Goal: Task Accomplishment & Management: Complete application form

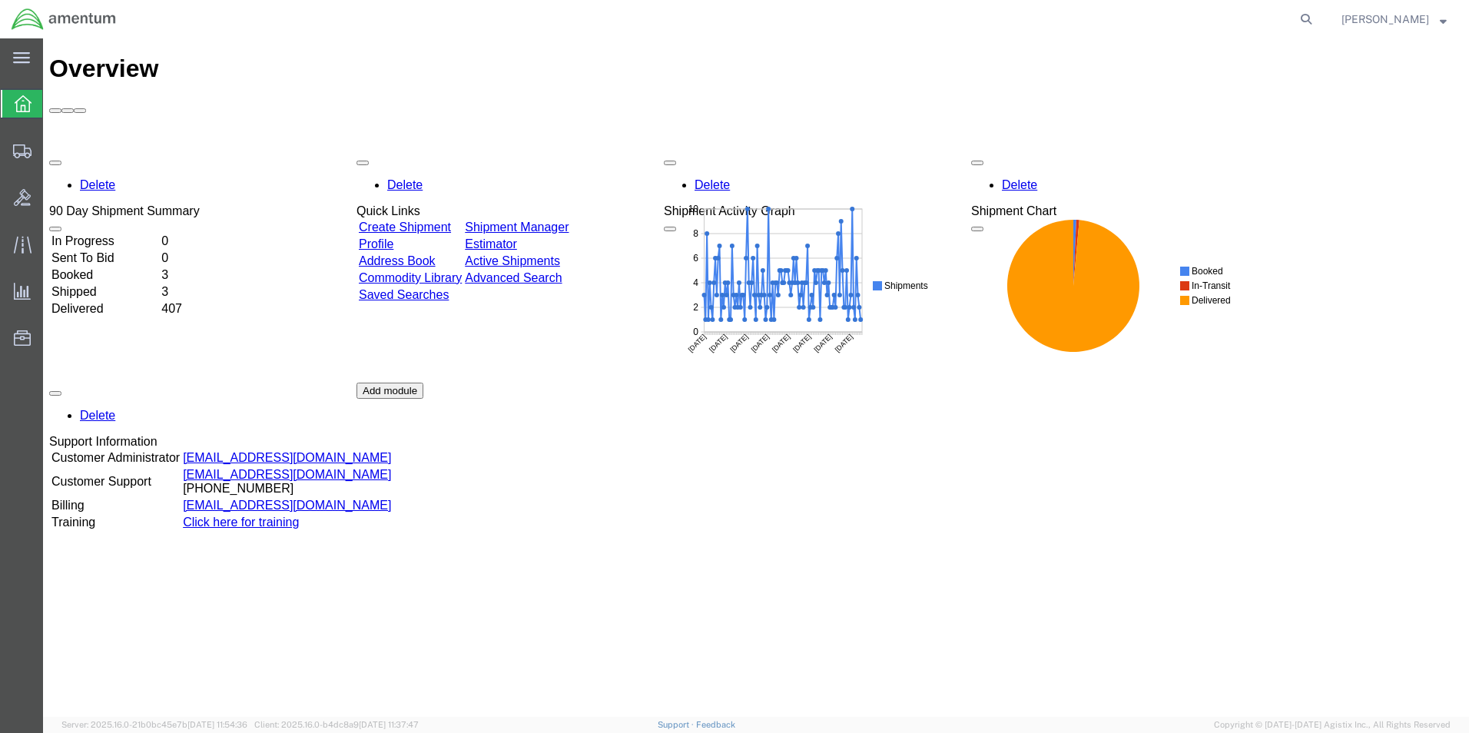
click at [451, 221] on link "Create Shipment" at bounding box center [405, 227] width 92 height 13
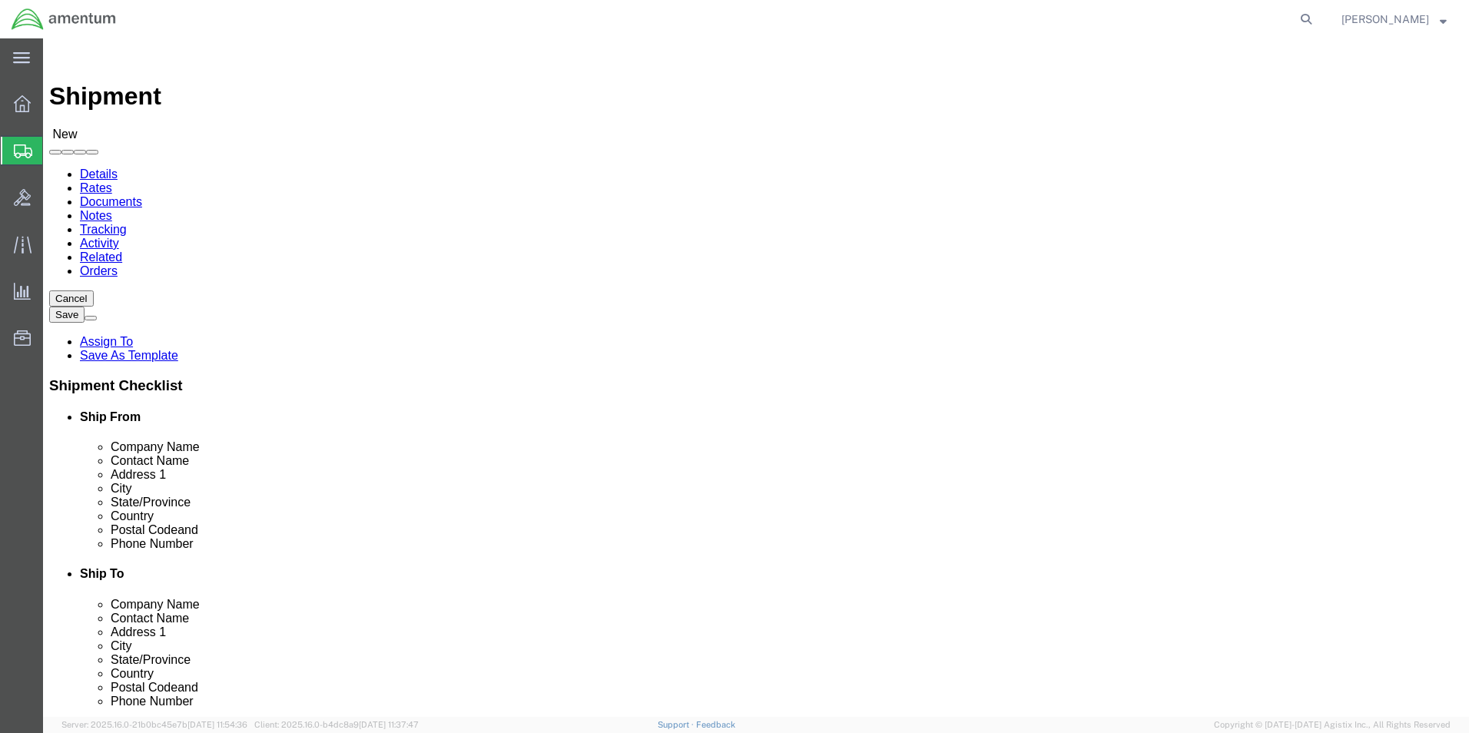
select select
select select "MYPROFILE"
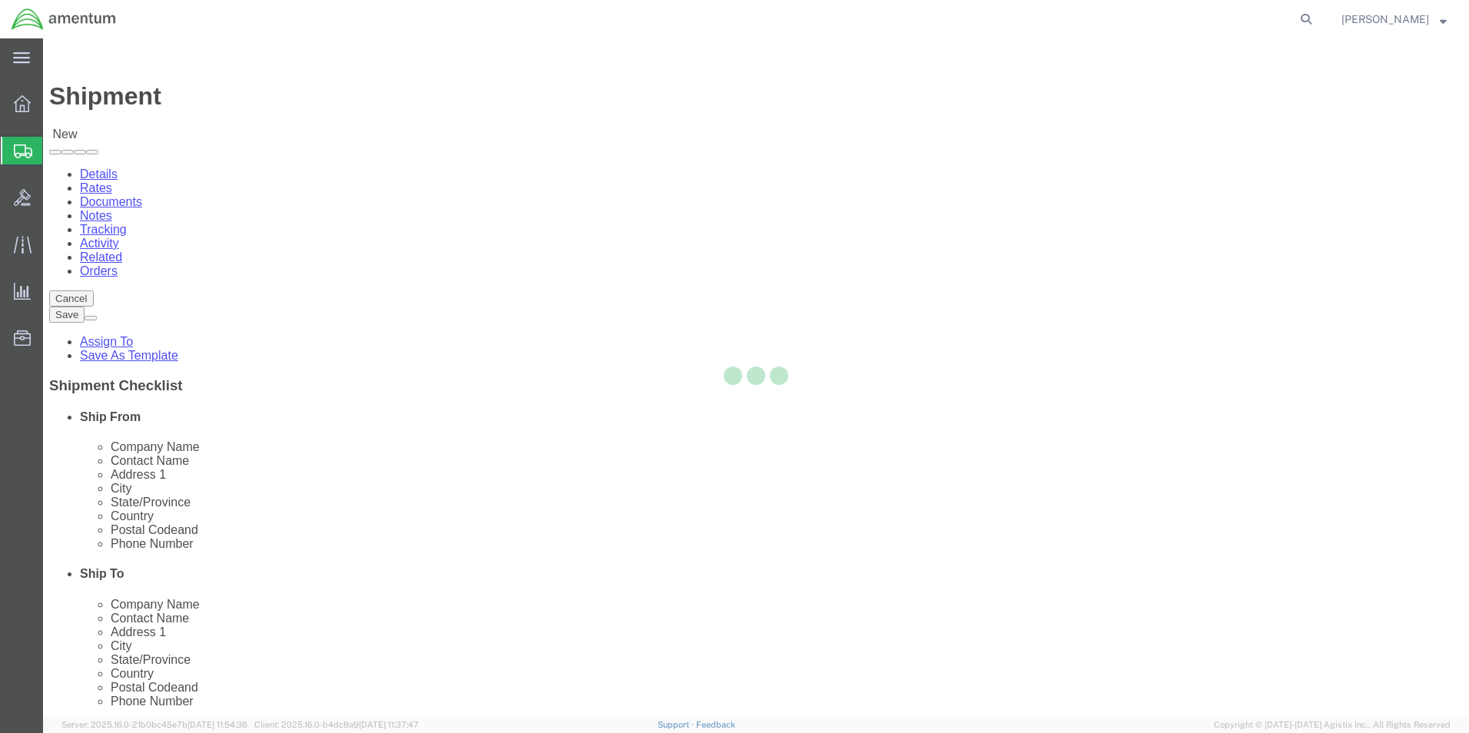
type input "Amentum Services, Inc."
type input "[PERSON_NAME]"
type input "5600 Air Cargo Road"
type input "[US_STATE][GEOGRAPHIC_DATA]"
type input "73159-1109"
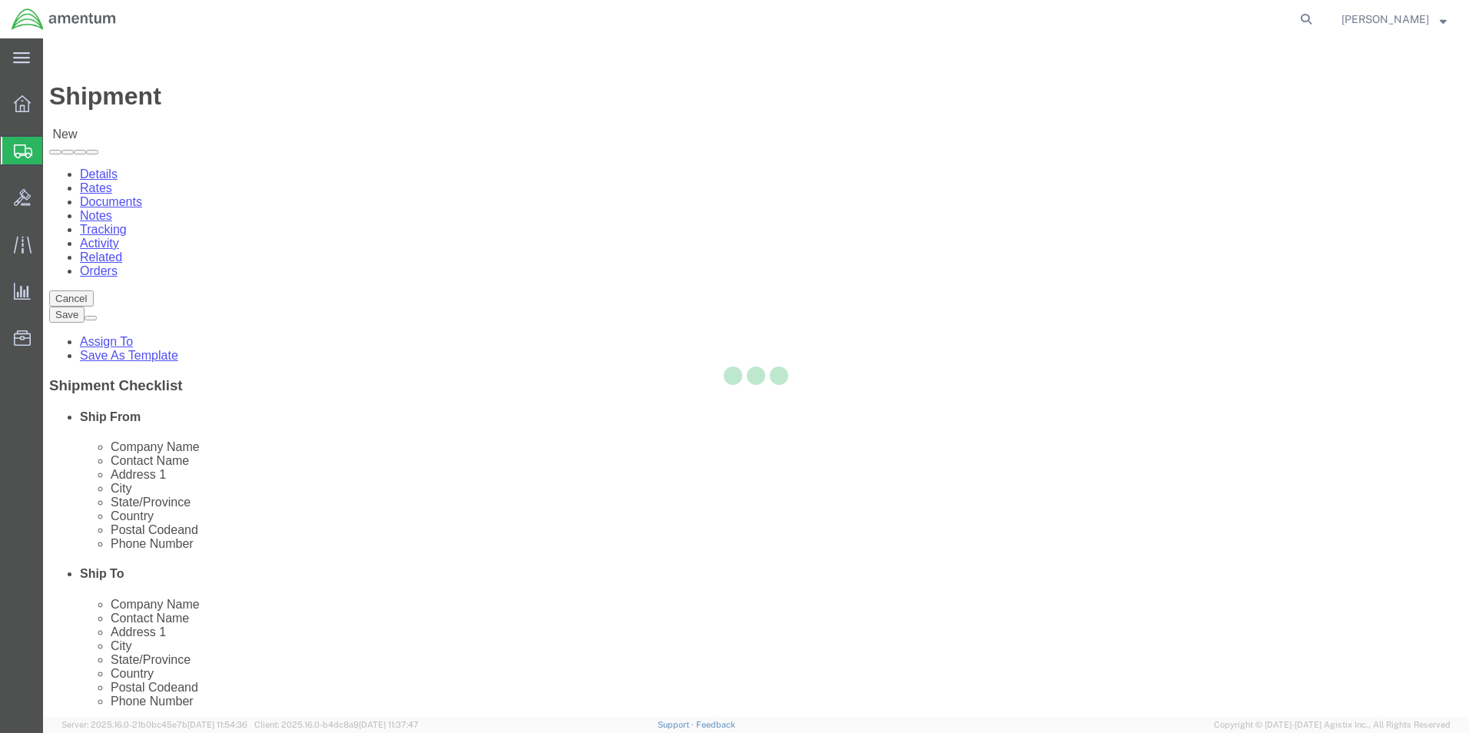
type input "[PHONE_NUMBER]"
type input "[PERSON_NAME][EMAIL_ADDRESS][PERSON_NAME][DOMAIN_NAME]"
checkbox input "true"
select select "OK"
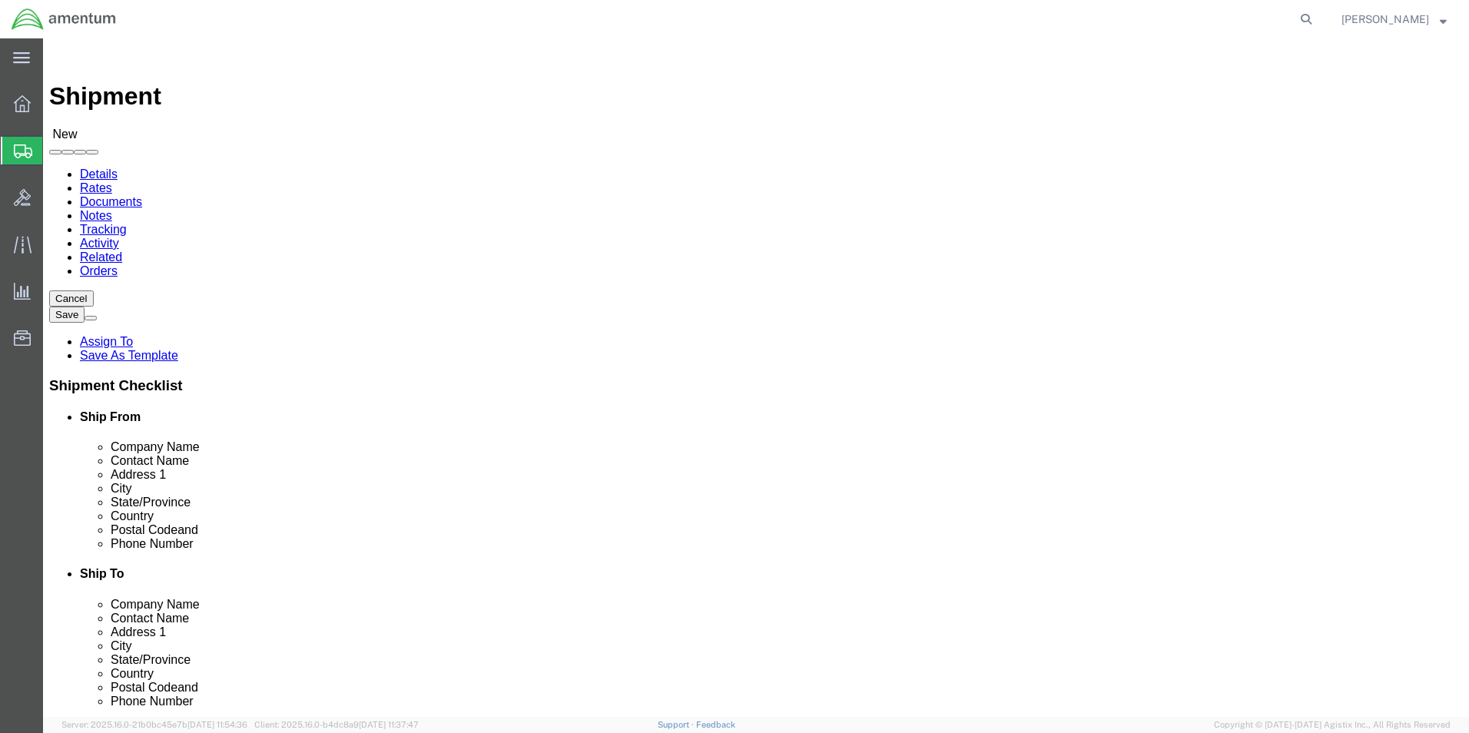
type input "eno"
select select "49932"
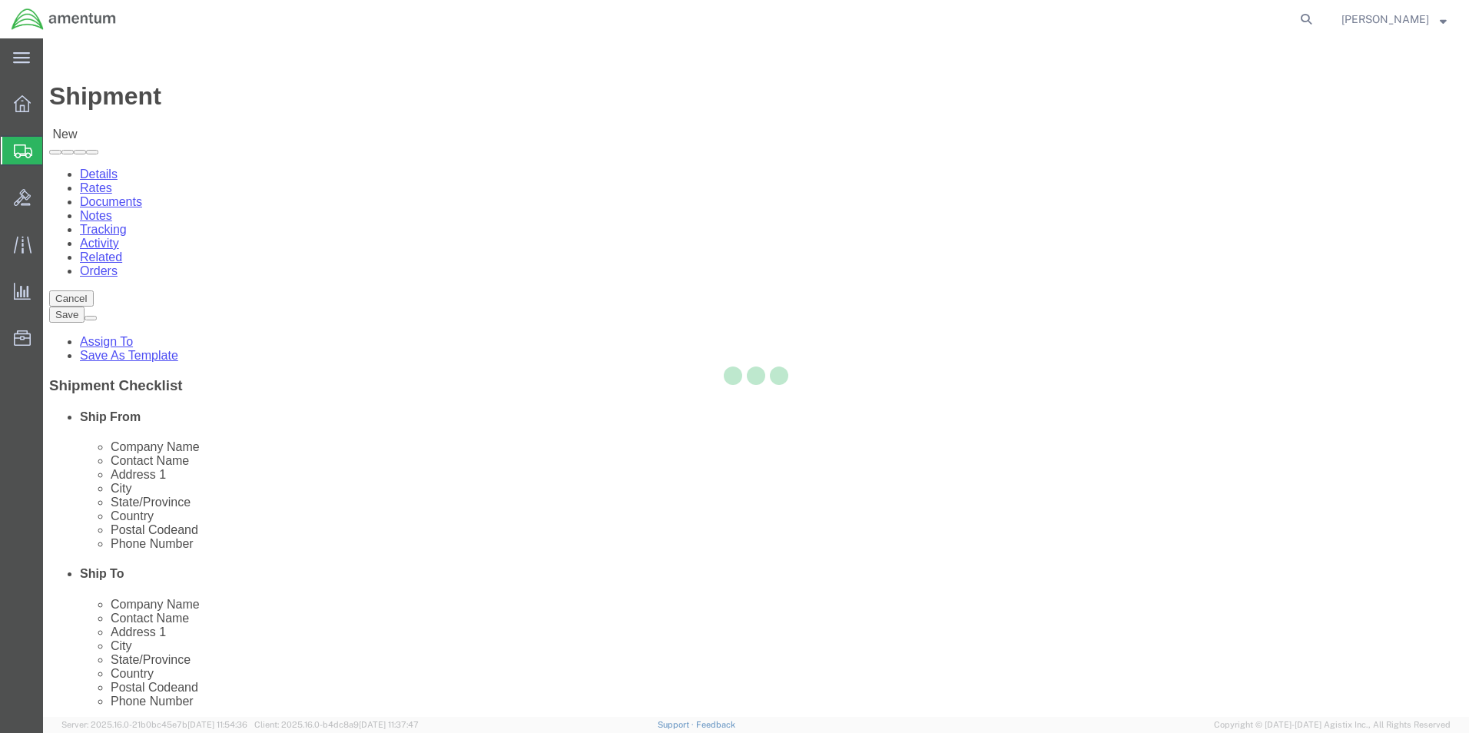
type input "Amentum Services, Inc"
type input "[PERSON_NAME]"
type input "[STREET_ADDRESS][PERSON_NAME]"
type input "[PERSON_NAME]"
type input "70401"
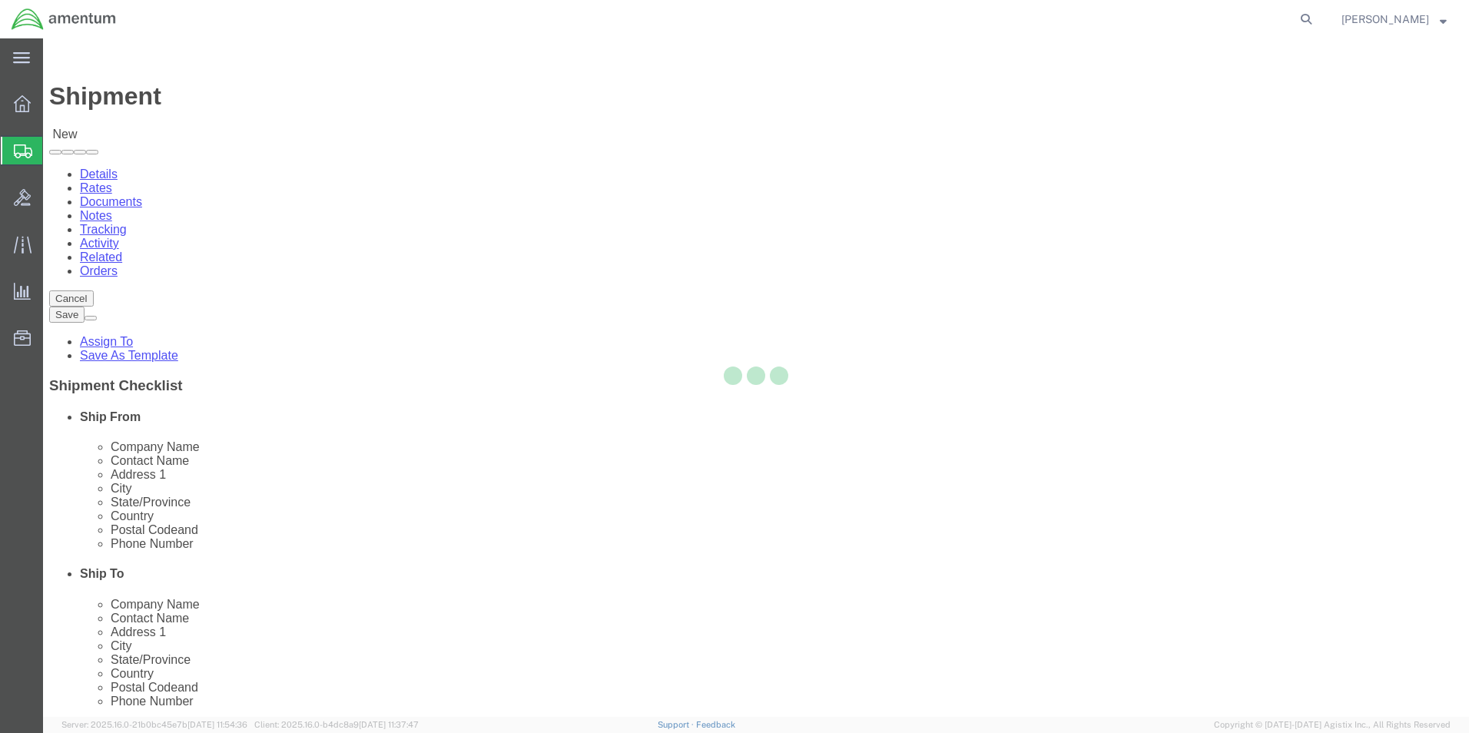
type input "[PHONE_NUMBER]"
type input "[PERSON_NAME][EMAIL_ADDRESS][PERSON_NAME][DOMAIN_NAME]"
checkbox input "true"
select select "LA"
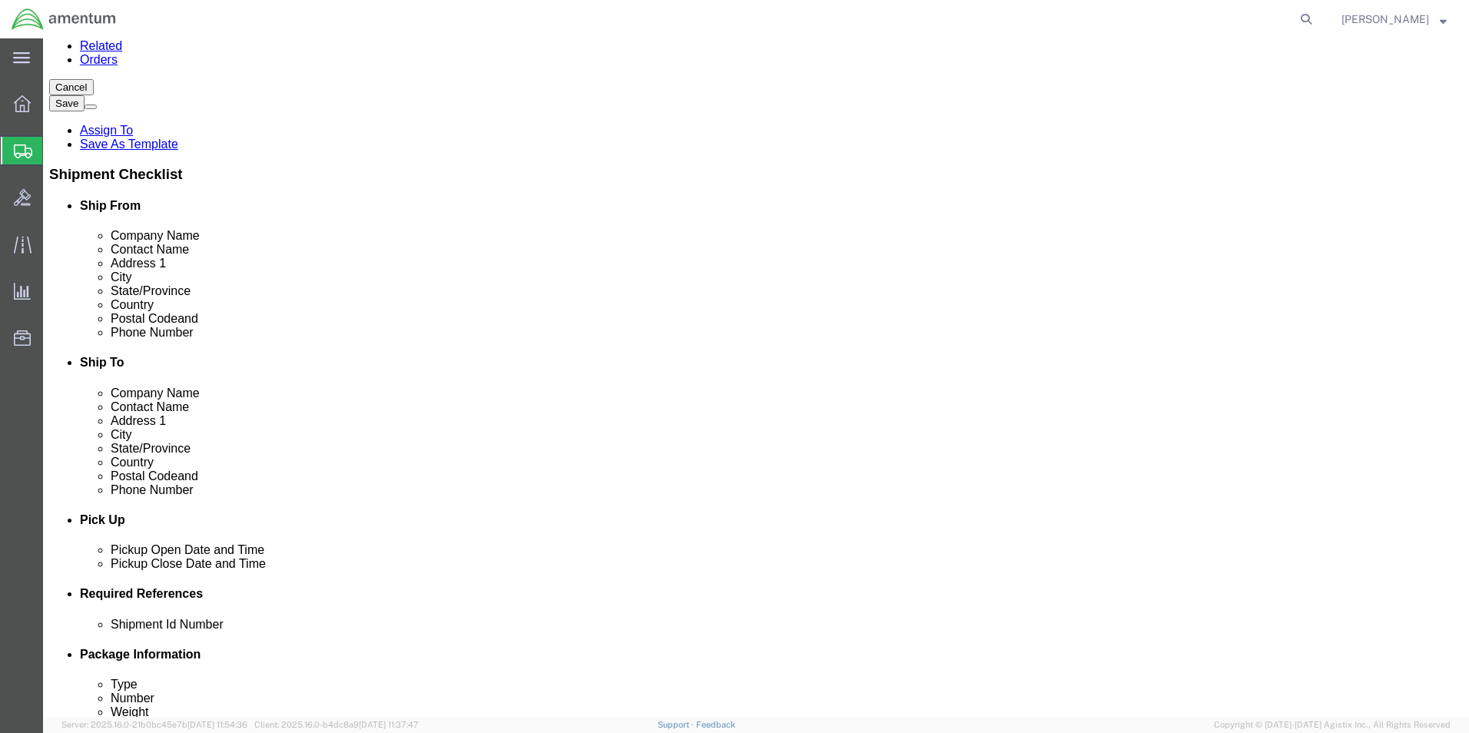
scroll to position [461, 0]
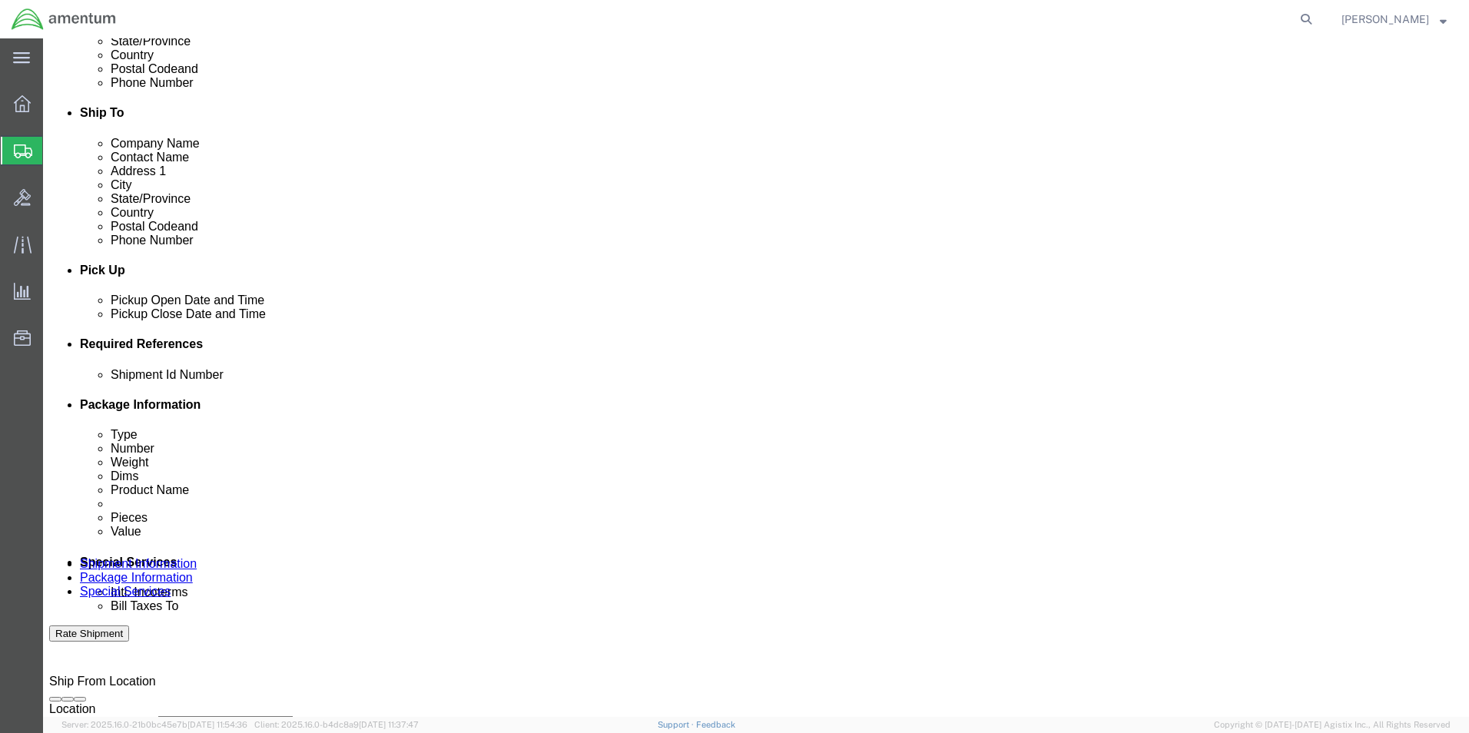
click div "[DATE] 2:00 PM"
type input "3:00 PM"
click button "Apply"
click button "Add reference"
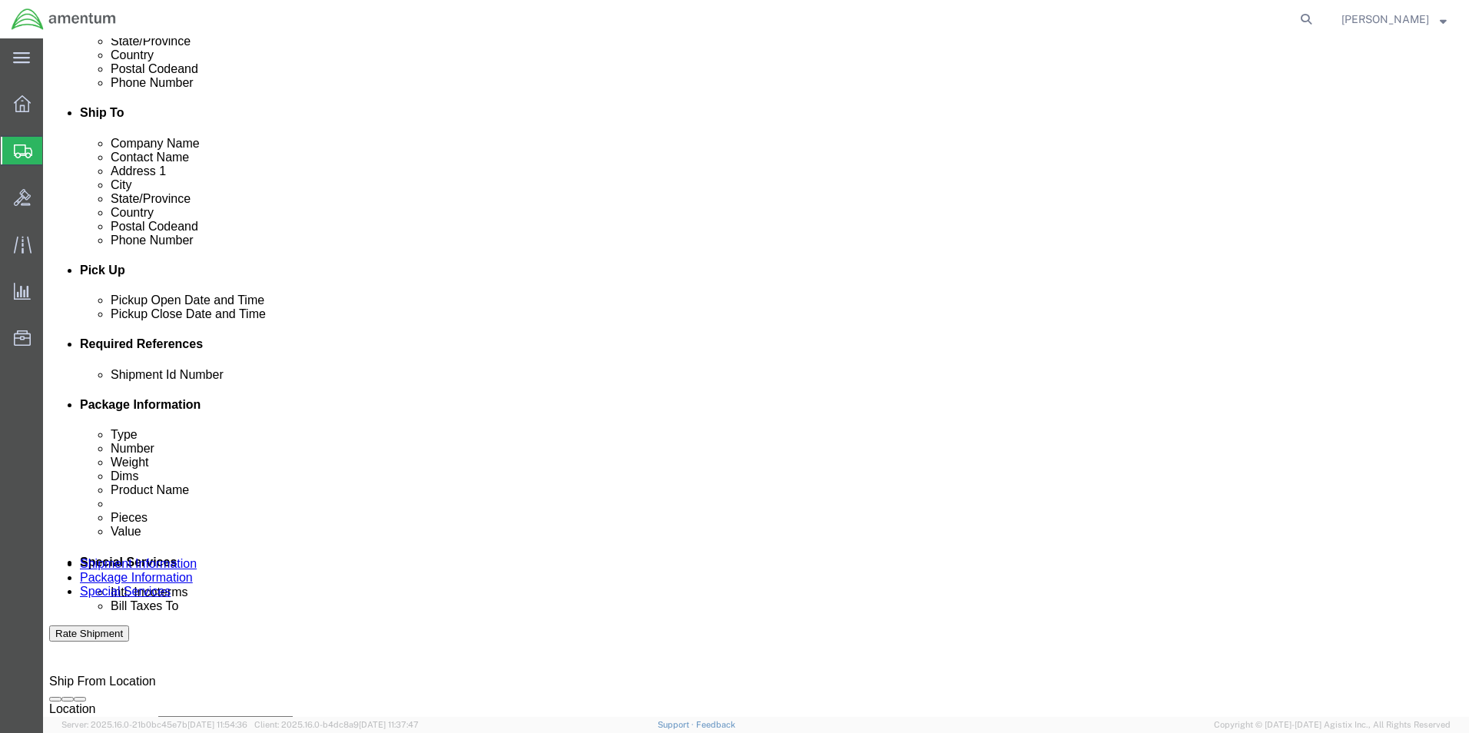
click div "Select Account Type Activity ID Airline Appointment Number ASN Batch Request # …"
click select "Select Account Type Activity ID Airline Appointment Number ASN Batch Request # …"
select select "DEPT"
click select "Select Account Type Activity ID Airline Appointment Number ASN Batch Request # …"
drag, startPoint x: 422, startPoint y: 486, endPoint x: 423, endPoint y: 474, distance: 11.6
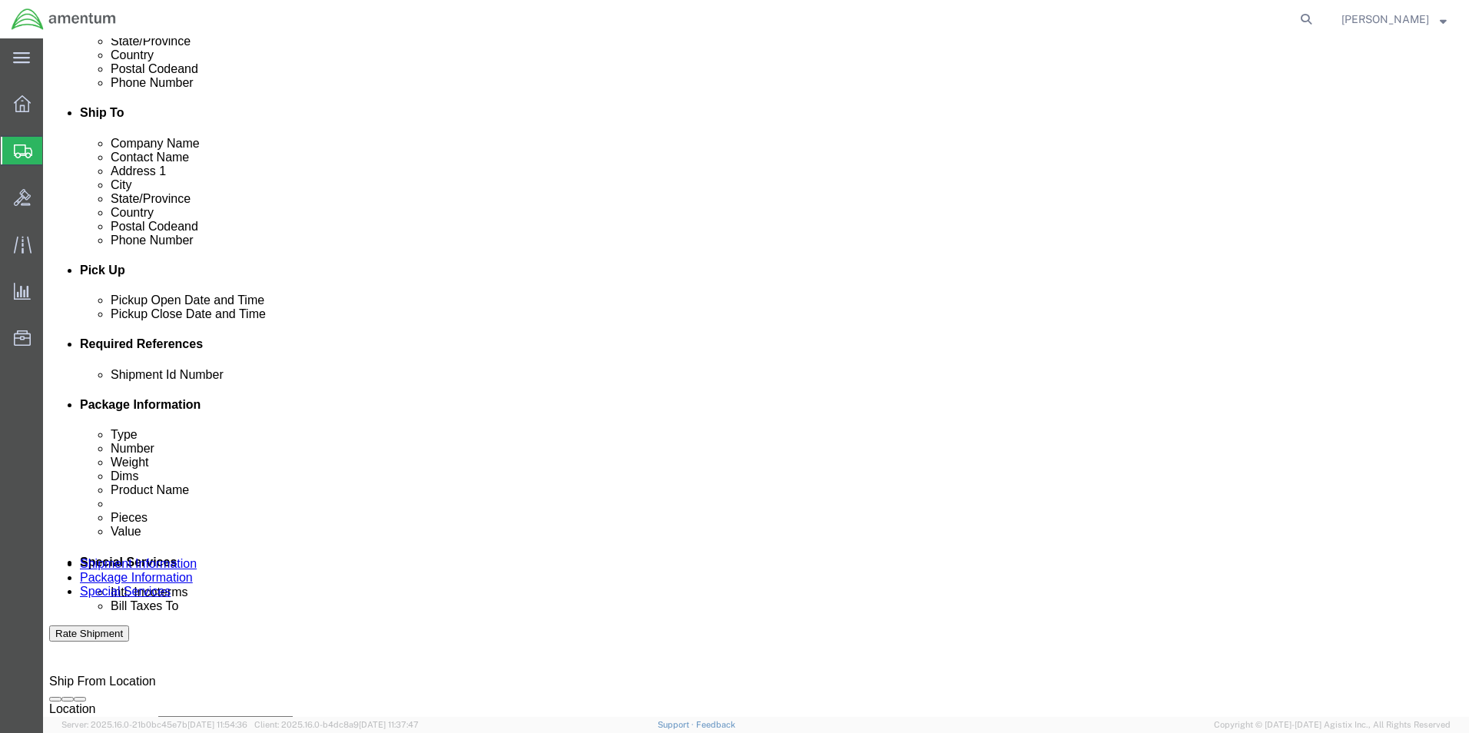
click select "Select Account Type Activity ID Airline Appointment Number ASN Batch Request # …"
select select "CUSTREF"
click select "Select Account Type Activity ID Airline Appointment Number ASN Batch Request # …"
click input "text"
type input "94523"
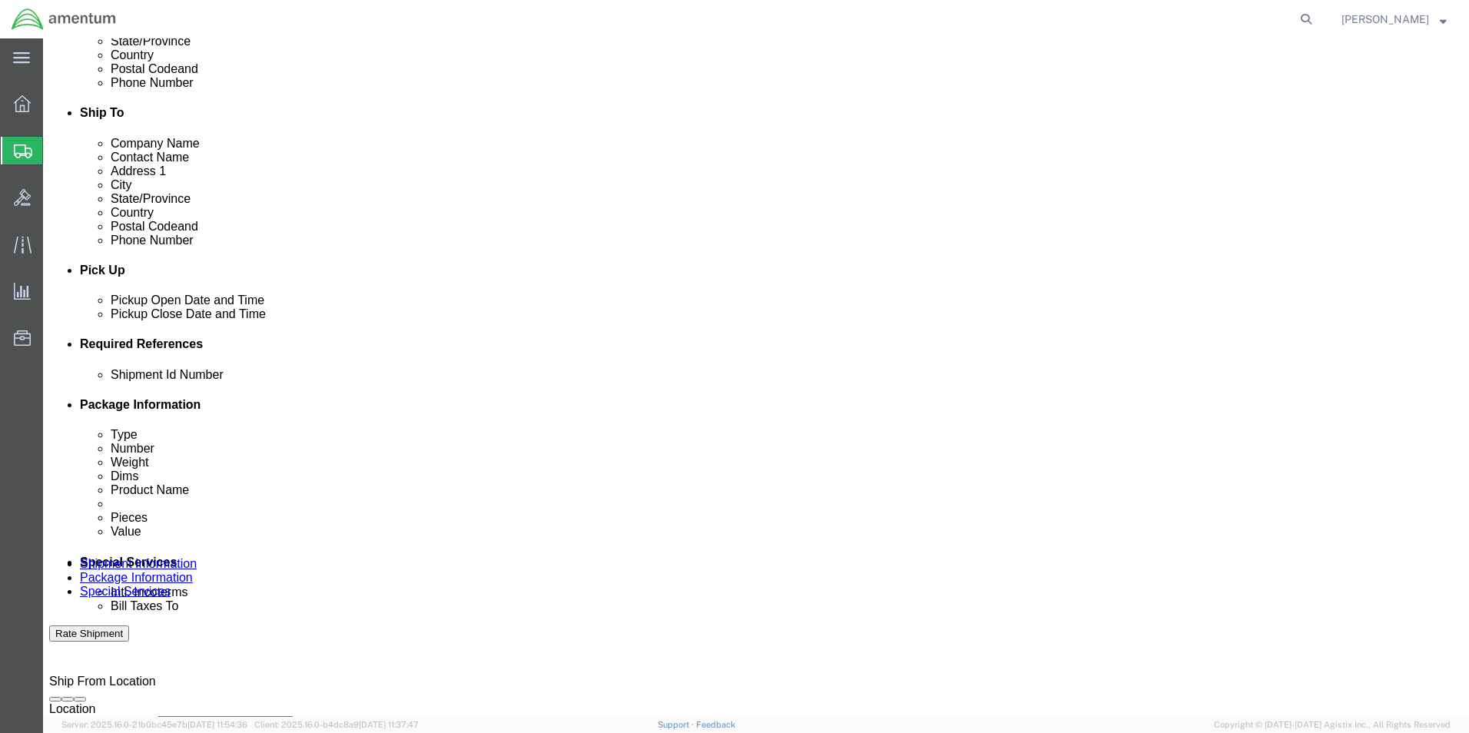
type input "324285"
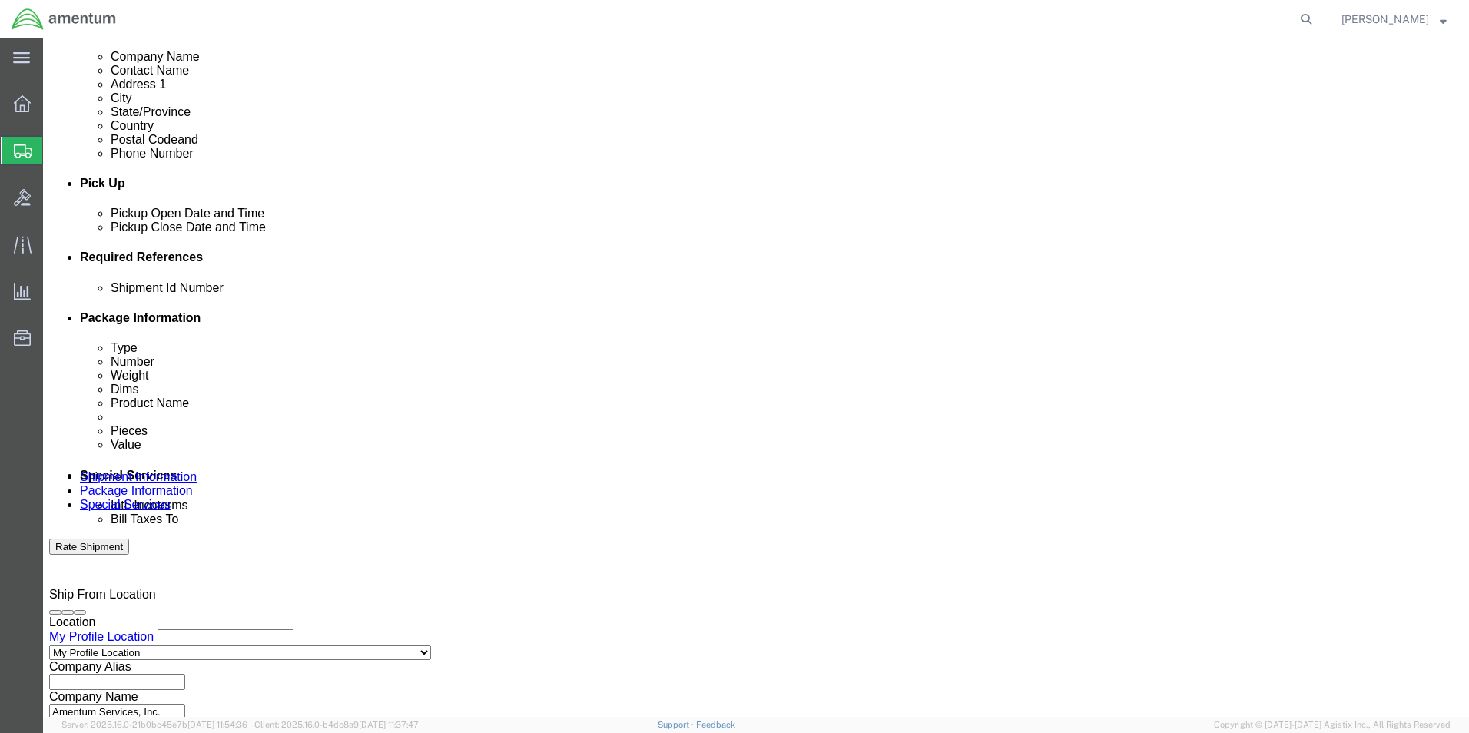
scroll to position [641, 0]
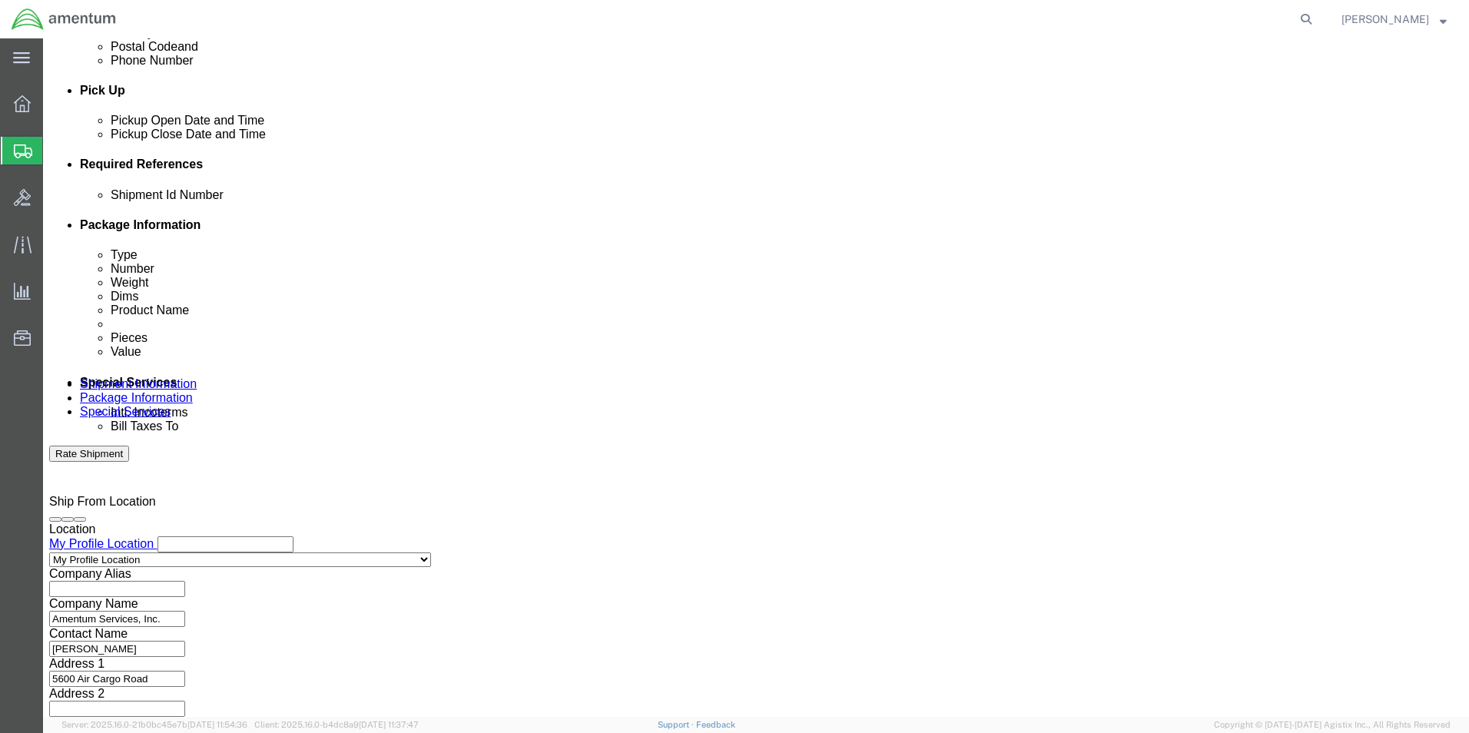
type input "CBP"
click button "Continue"
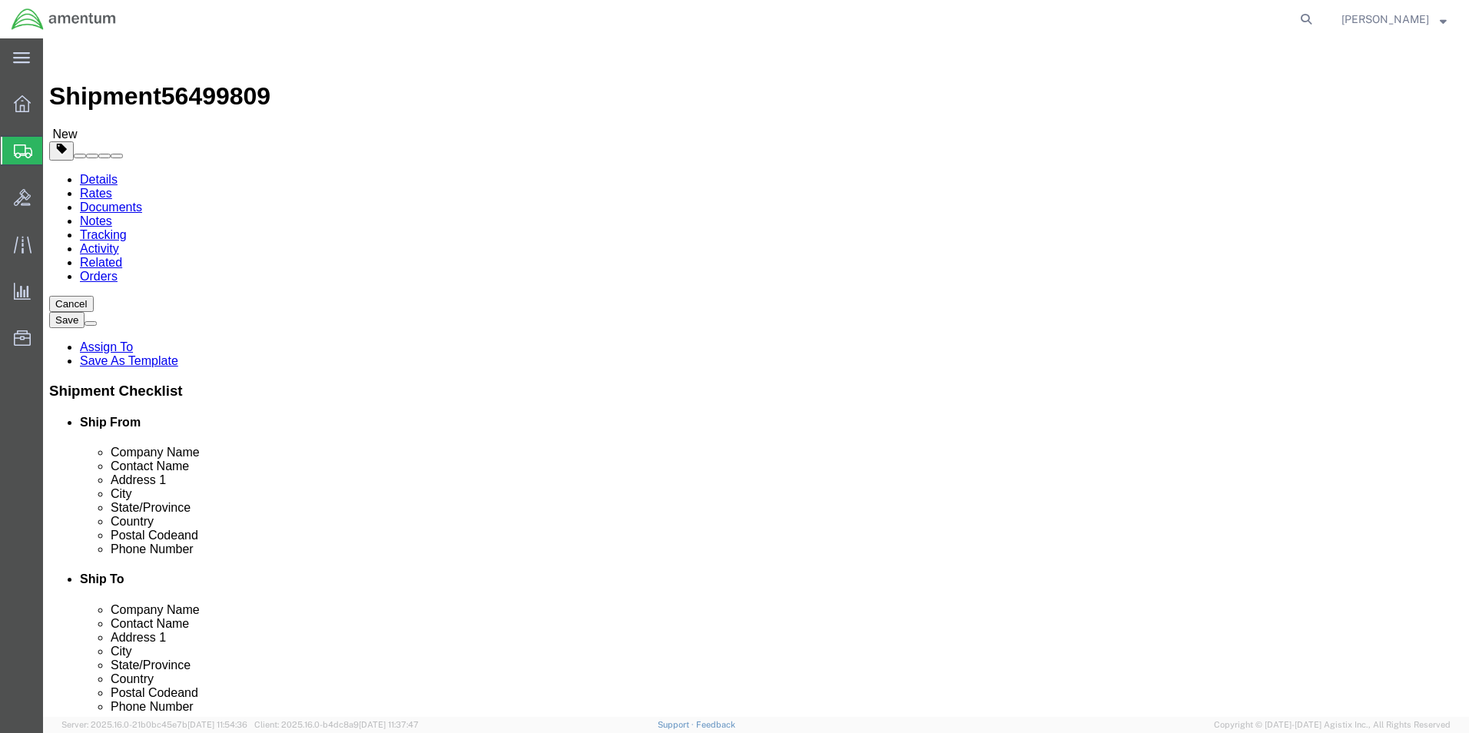
click input "text"
click select "Select BCK Boxes Bale(s) Basket(s) Bolt(s) Bottle(s) Buckets Bulk Bundle(s) Can…"
select select "SBX"
click select "Select BCK Boxes Bale(s) Basket(s) Bolt(s) Bottle(s) Buckets Bulk Bundle(s) Can…"
type input "12.25"
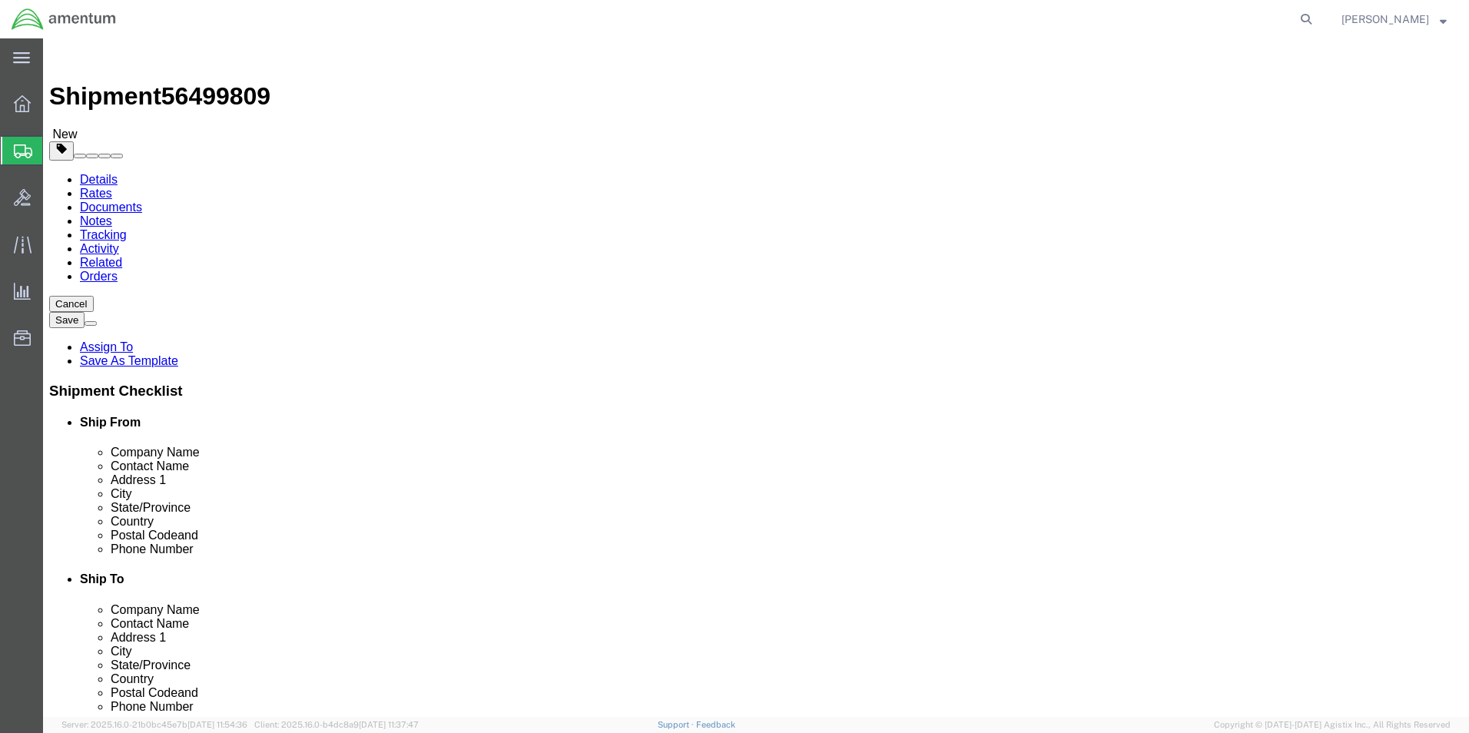
type input "11.00"
type input "1.50"
click input "0.00"
type input "1.00"
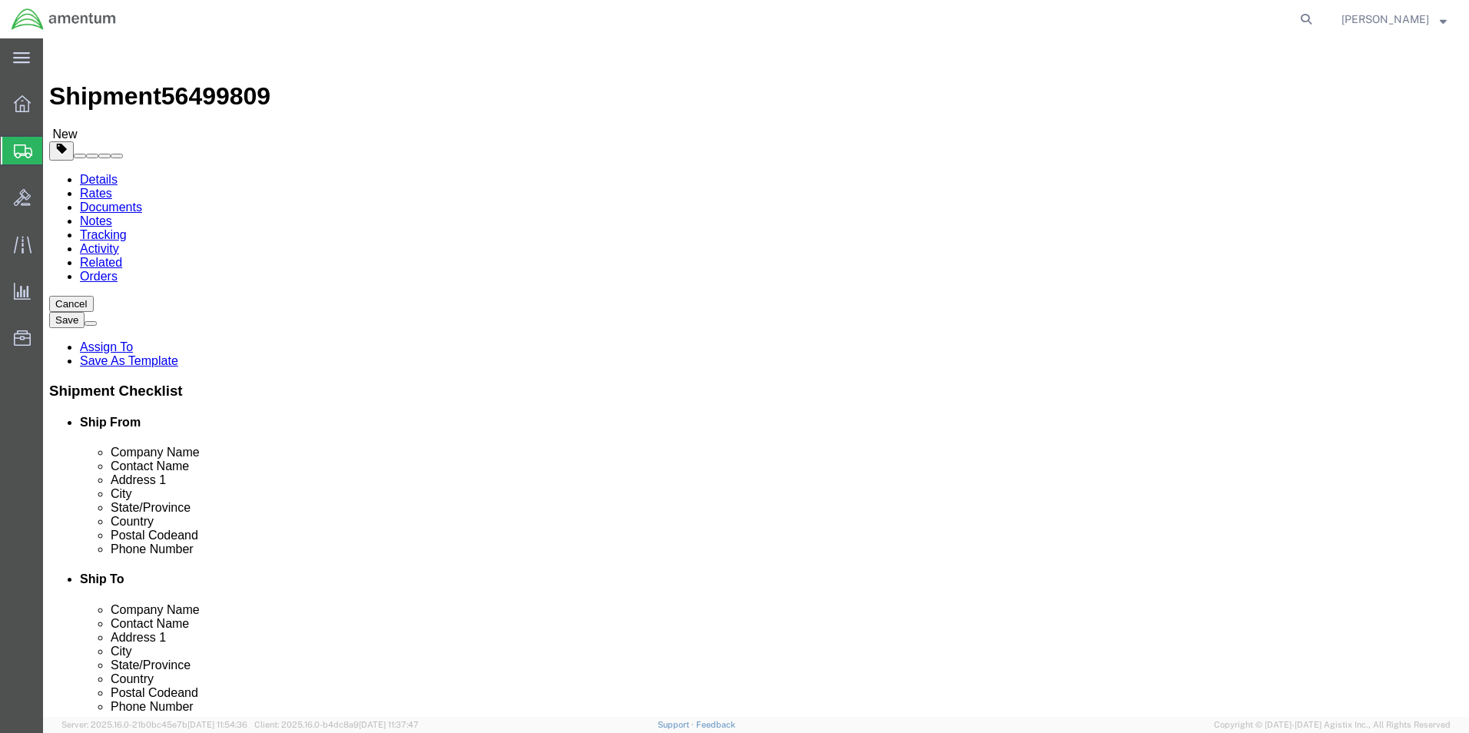
click span
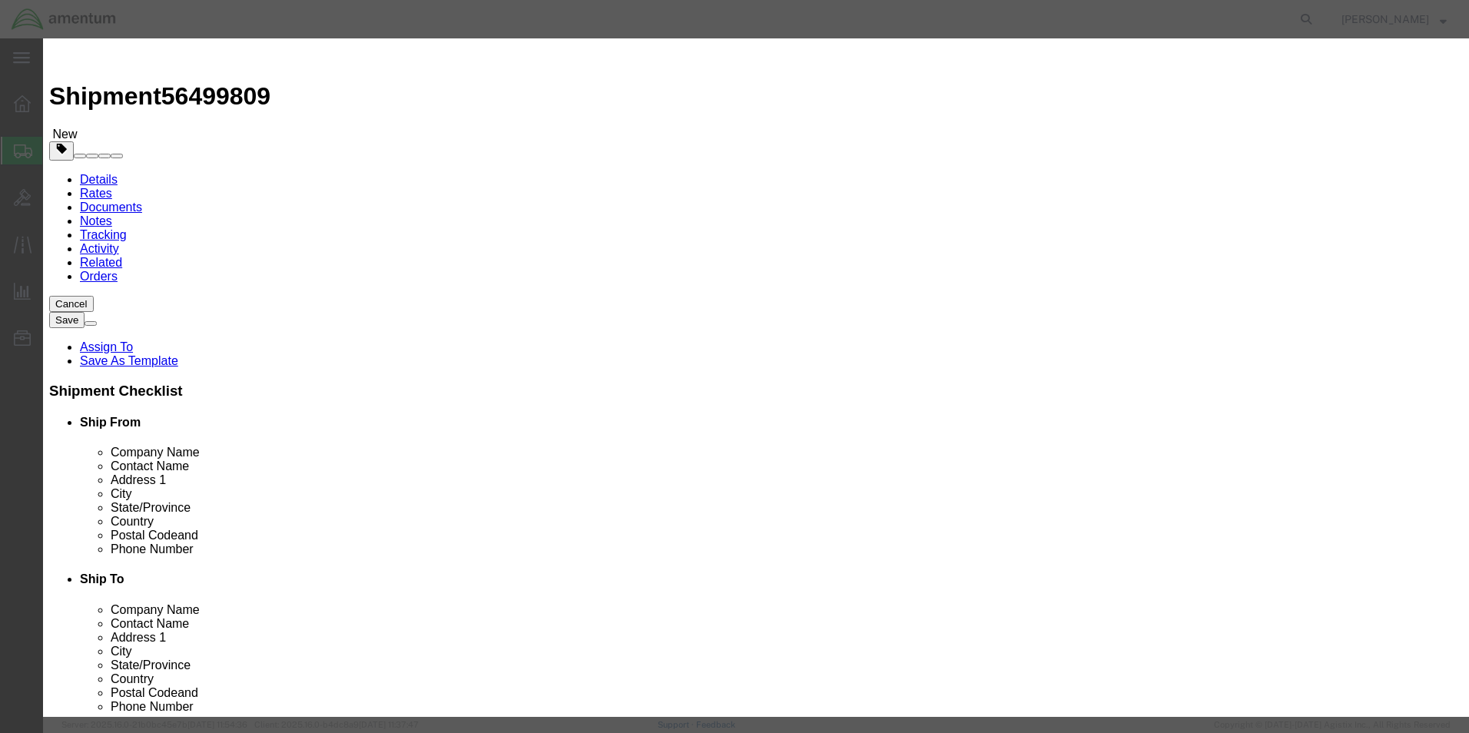
click input "text"
type input "CONNECTOR"
type input "2.00"
type input "300.00"
select select "USD"
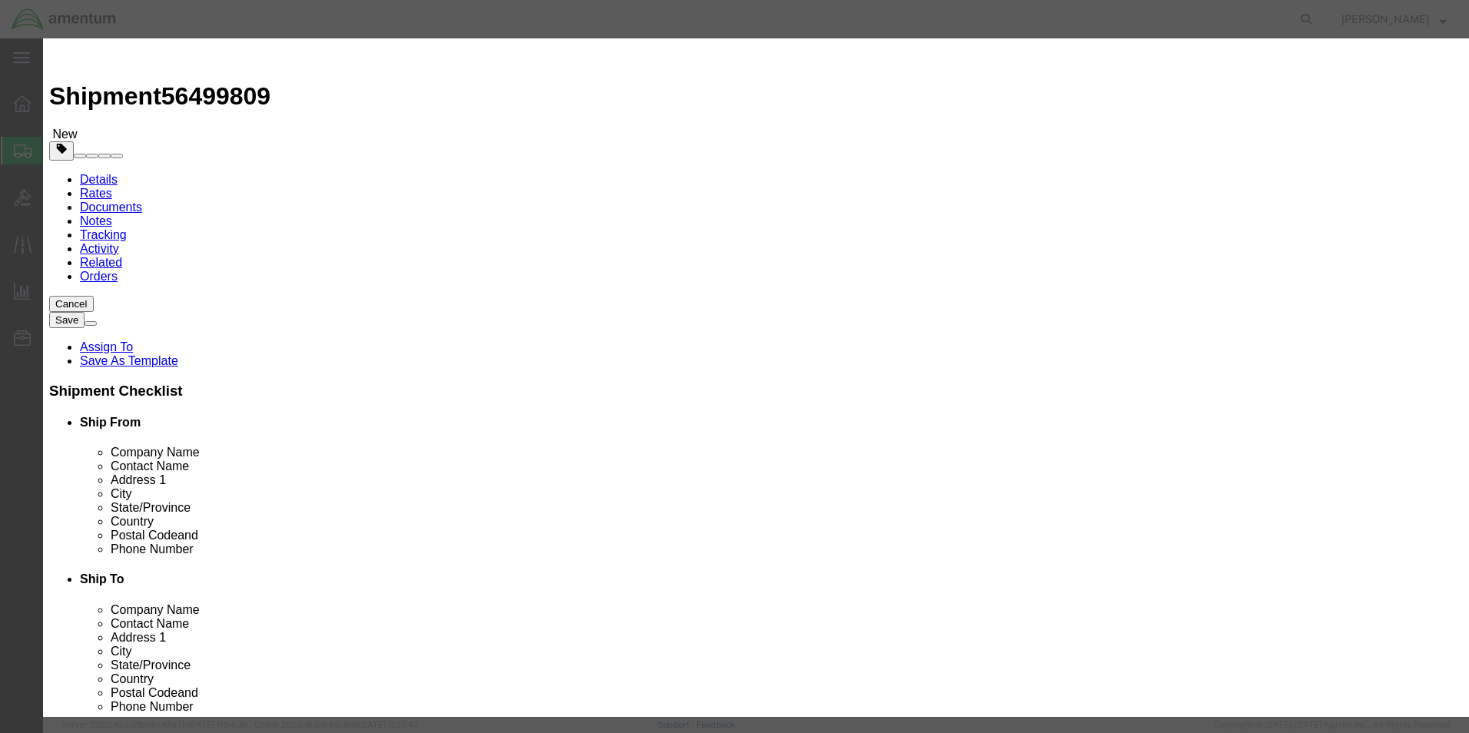
click button "Save & Close"
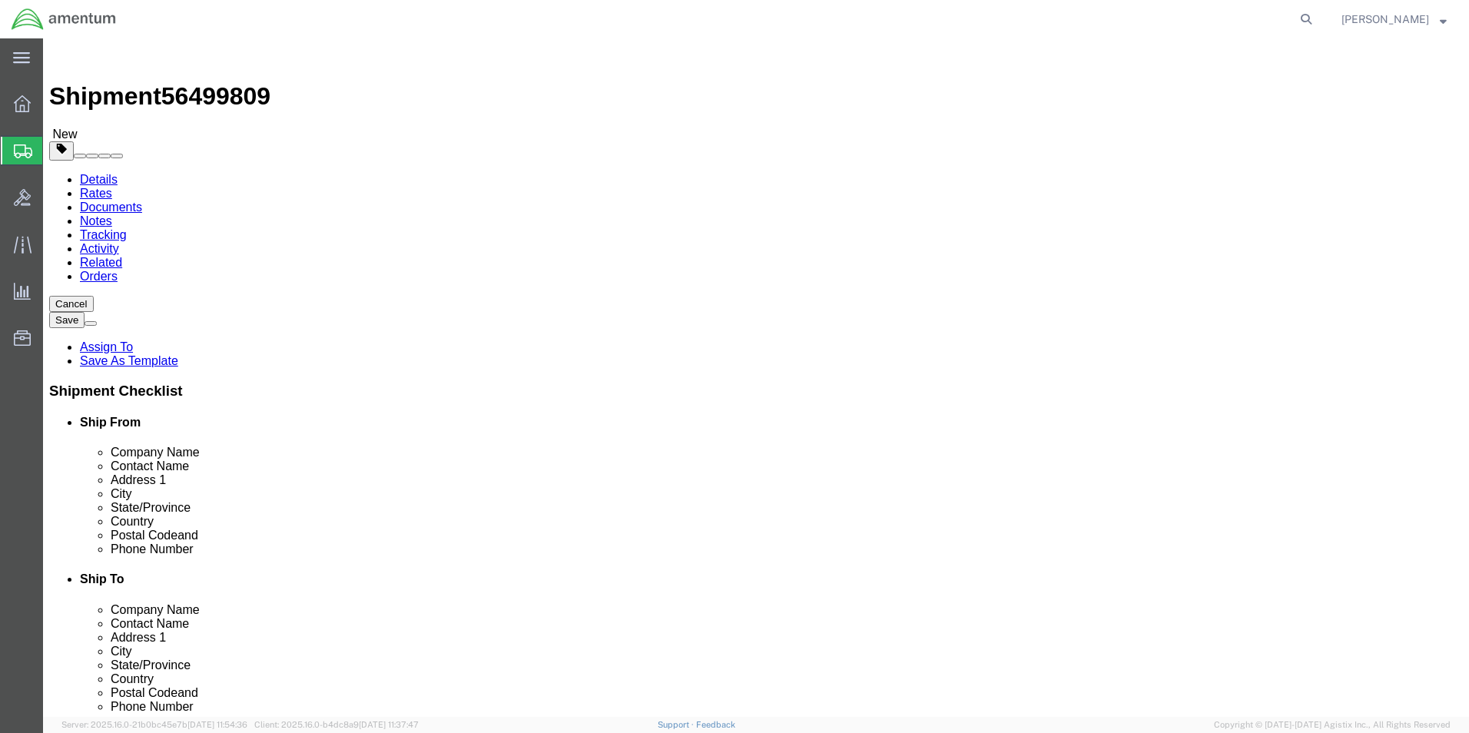
drag, startPoint x: 1197, startPoint y: 645, endPoint x: 802, endPoint y: 496, distance: 422.2
click button "Rate Shipment"
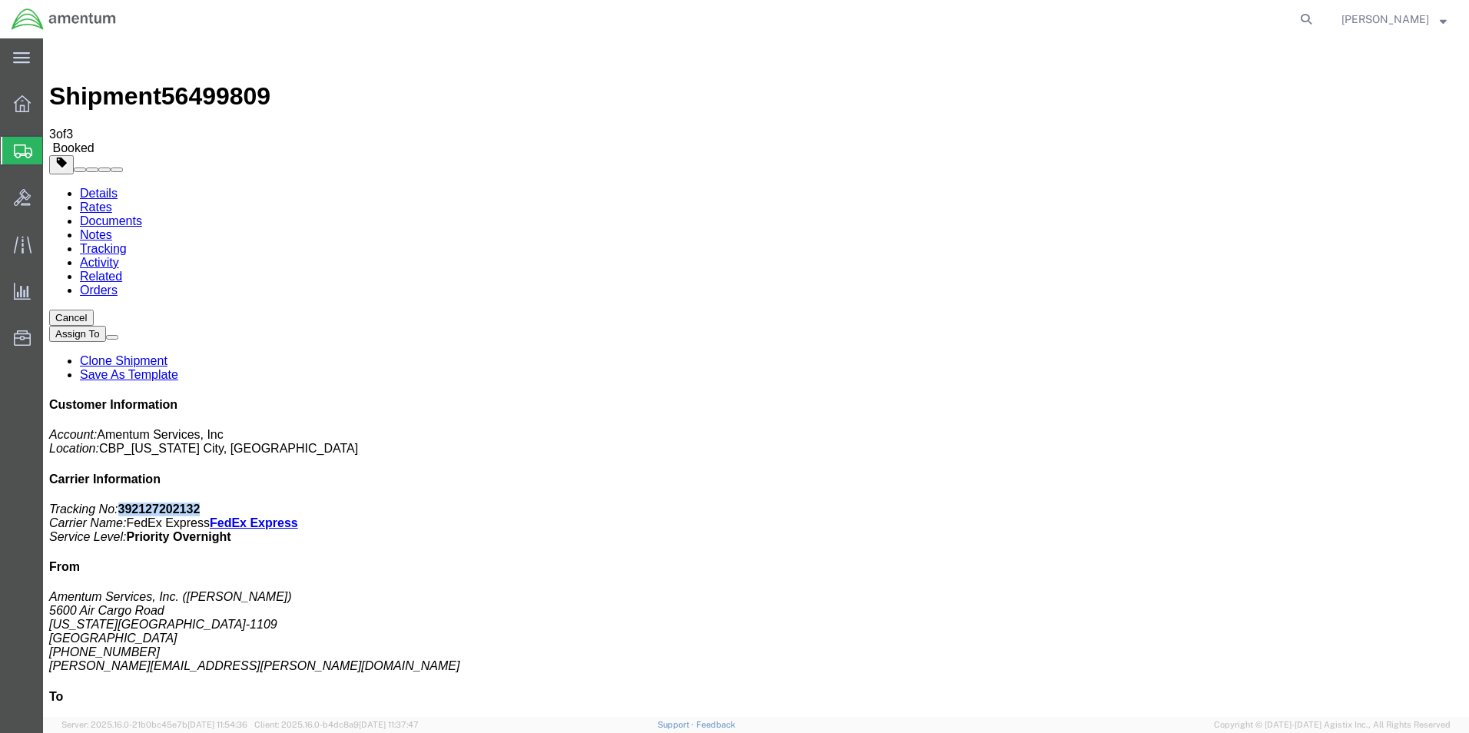
drag, startPoint x: 1329, startPoint y: 231, endPoint x: 1250, endPoint y: 235, distance: 80.1
click at [1250, 503] on p "Tracking No: 392127202132 Carrier Name: FedEx Express FedEx Express Service Lev…" at bounding box center [756, 523] width 1414 height 41
copy b "392127202132"
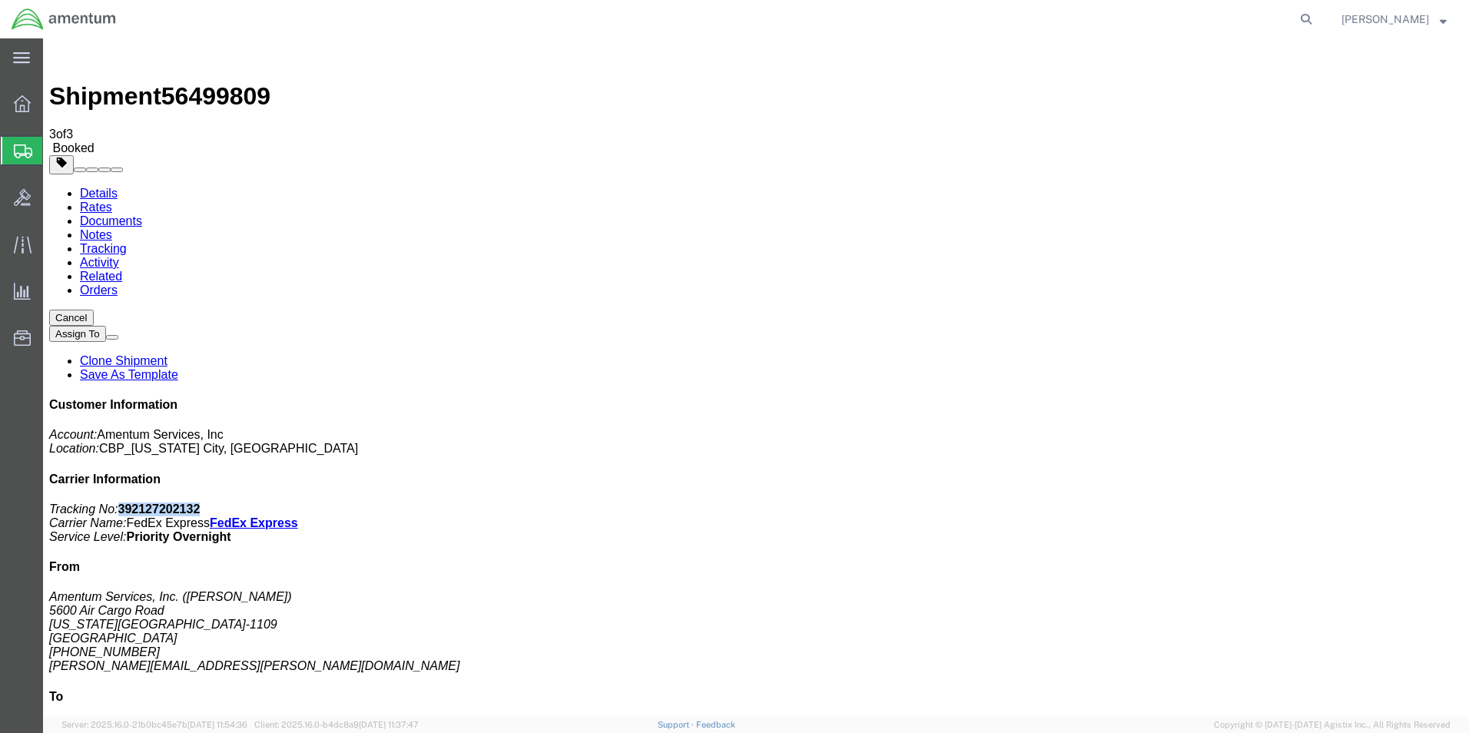
click at [104, 187] on link "Details" at bounding box center [99, 193] width 38 height 13
click link "Schedule pickup request"
